Goal: Transaction & Acquisition: Purchase product/service

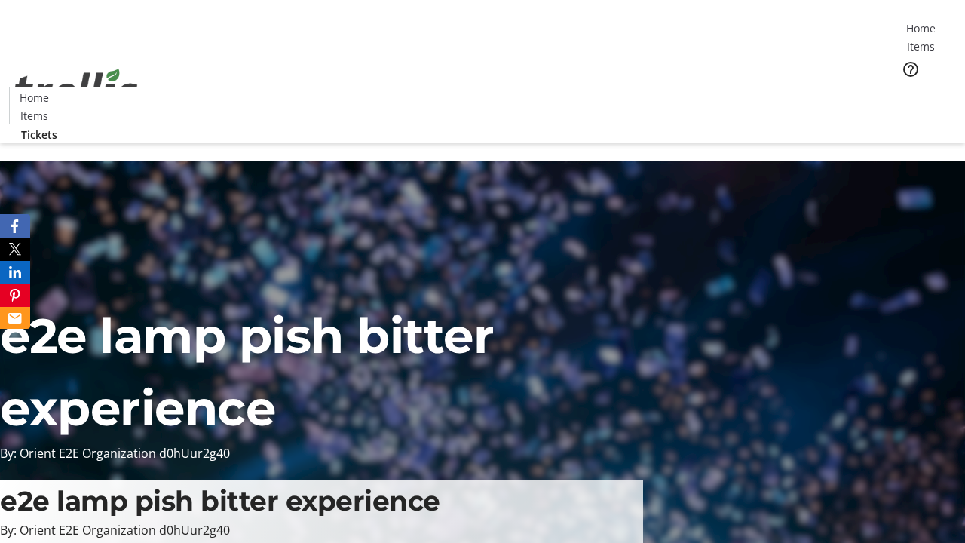
click at [908, 87] on span "Tickets" at bounding box center [926, 95] width 36 height 16
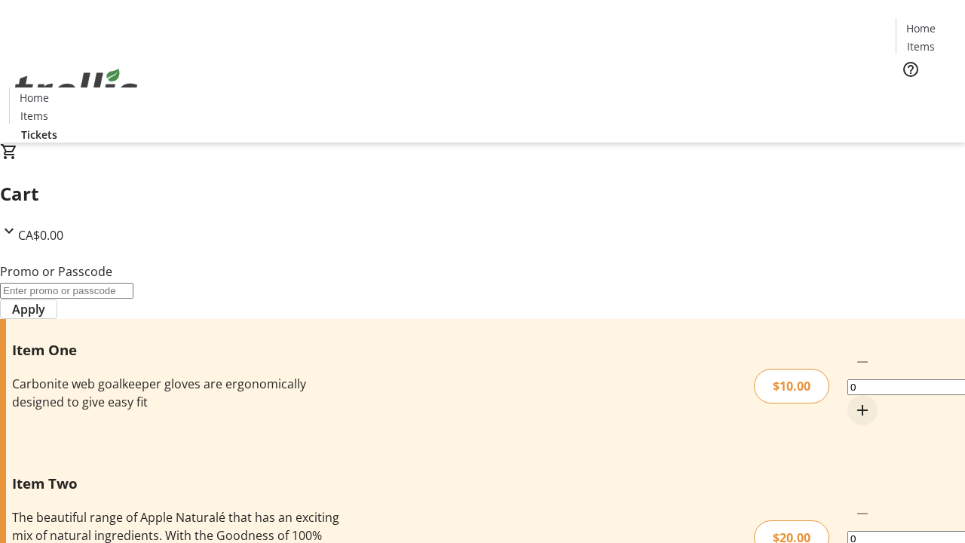
click at [853, 401] on mat-icon "Increment by one" at bounding box center [862, 410] width 18 height 18
type input "1"
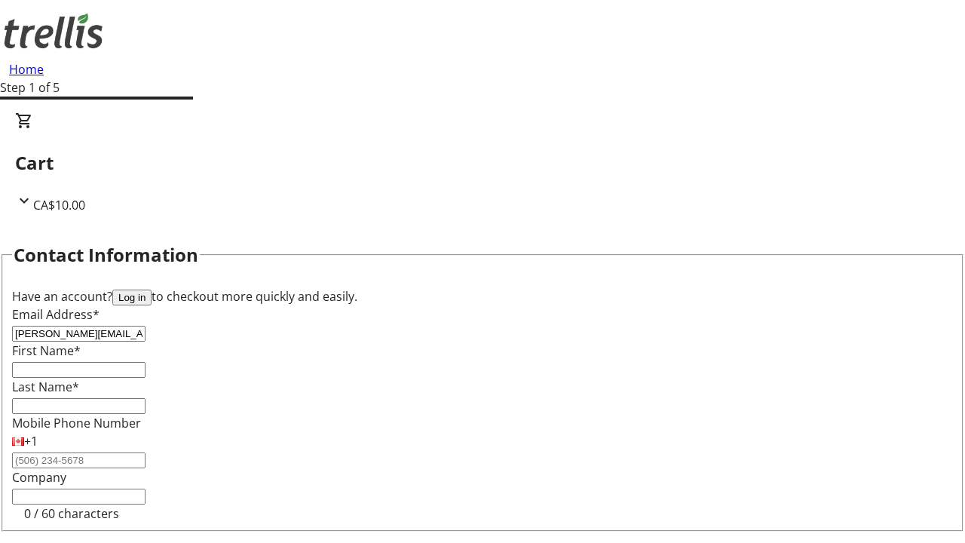
type input "[PERSON_NAME][EMAIL_ADDRESS][DOMAIN_NAME]"
type input "[PERSON_NAME]"
type input "Kerluke"
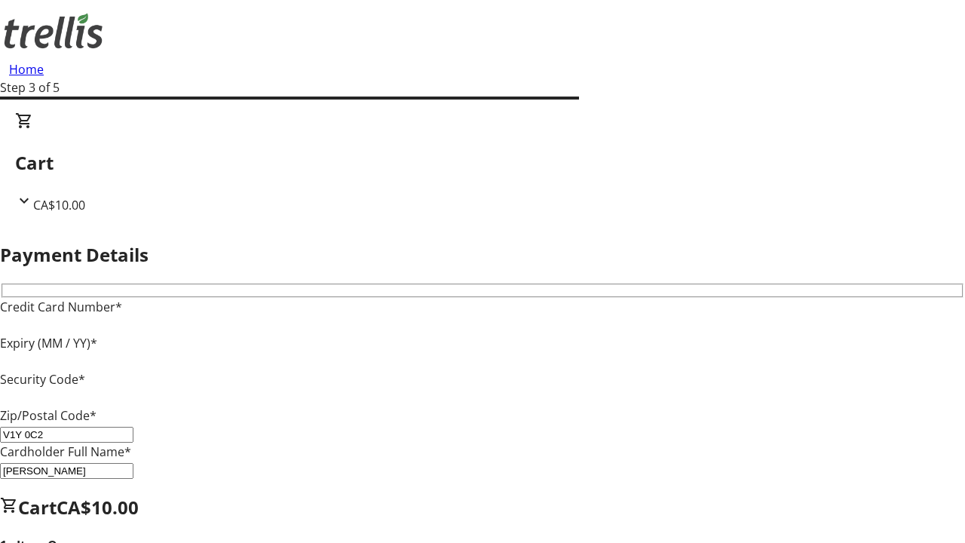
type input "V1Y 0C2"
